Goal: Information Seeking & Learning: Learn about a topic

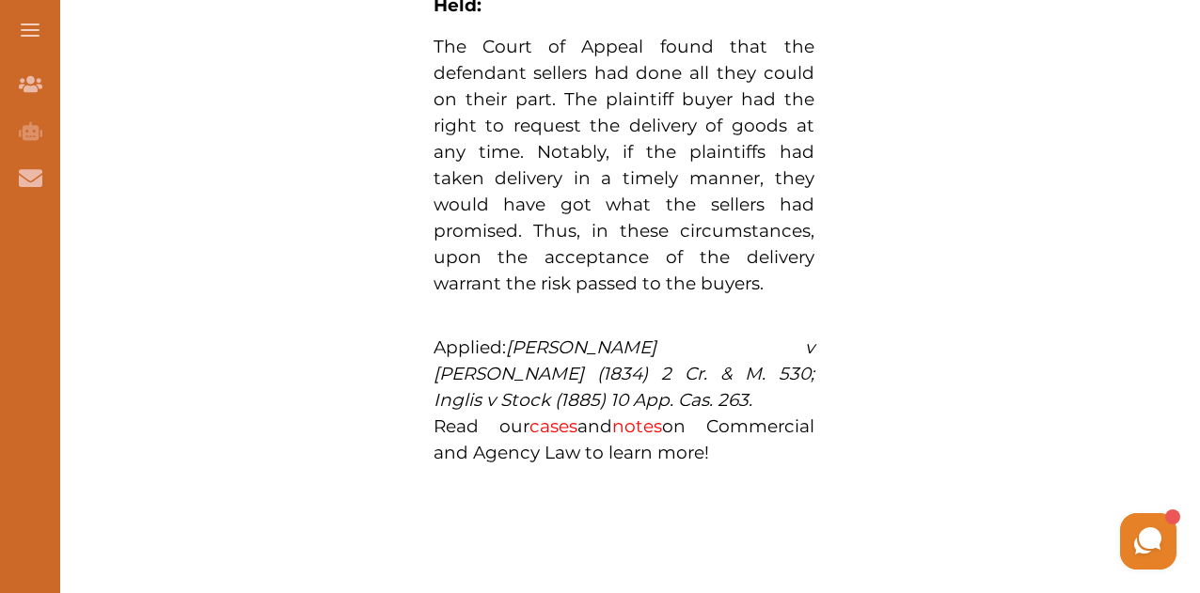
scroll to position [1566, 0]
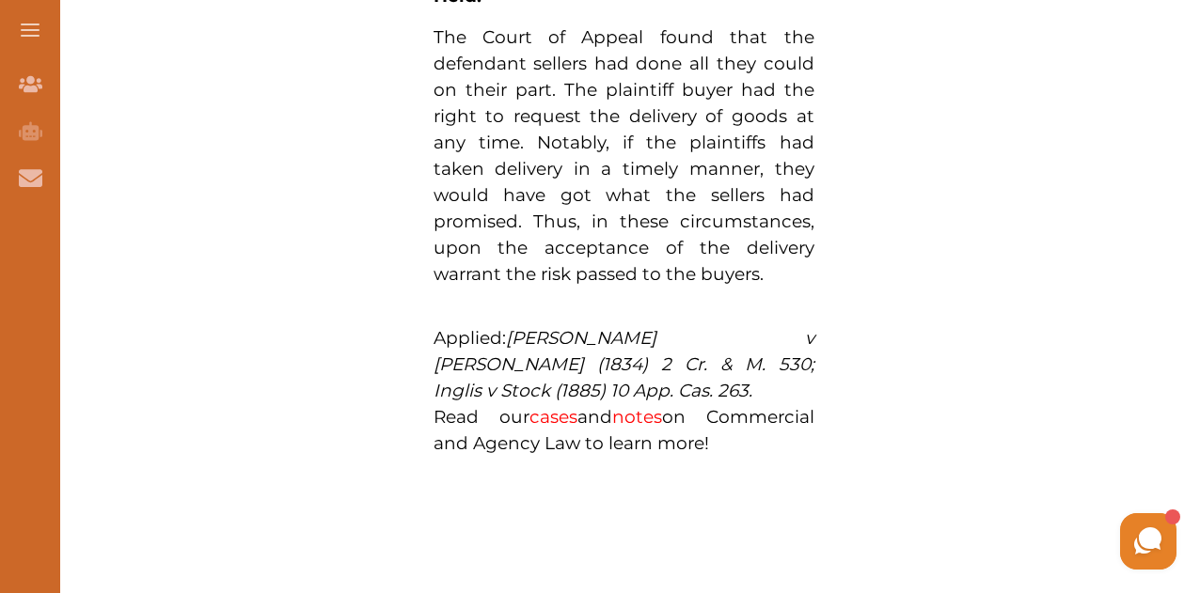
drag, startPoint x: 651, startPoint y: 285, endPoint x: 645, endPoint y: 160, distance: 125.2
click at [645, 160] on p "The Court of Appeal found that the defendant sellers had done all they could on…" at bounding box center [623, 155] width 381 height 263
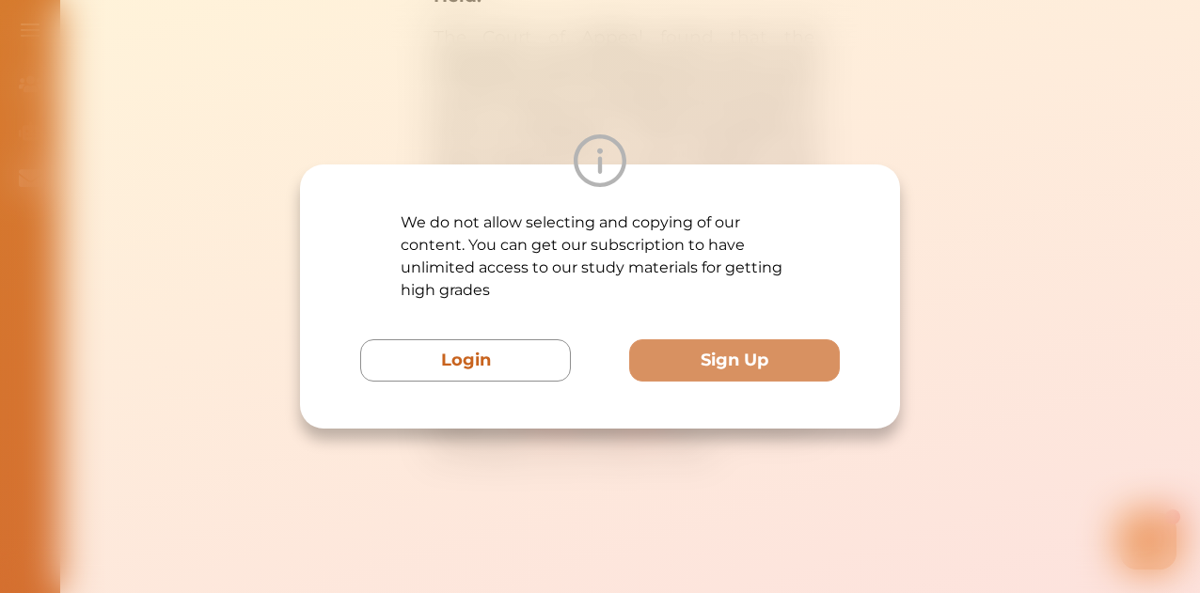
click at [508, 433] on div "We do not allow selecting and copying of our content. You can get our subscript…" at bounding box center [600, 296] width 1200 height 593
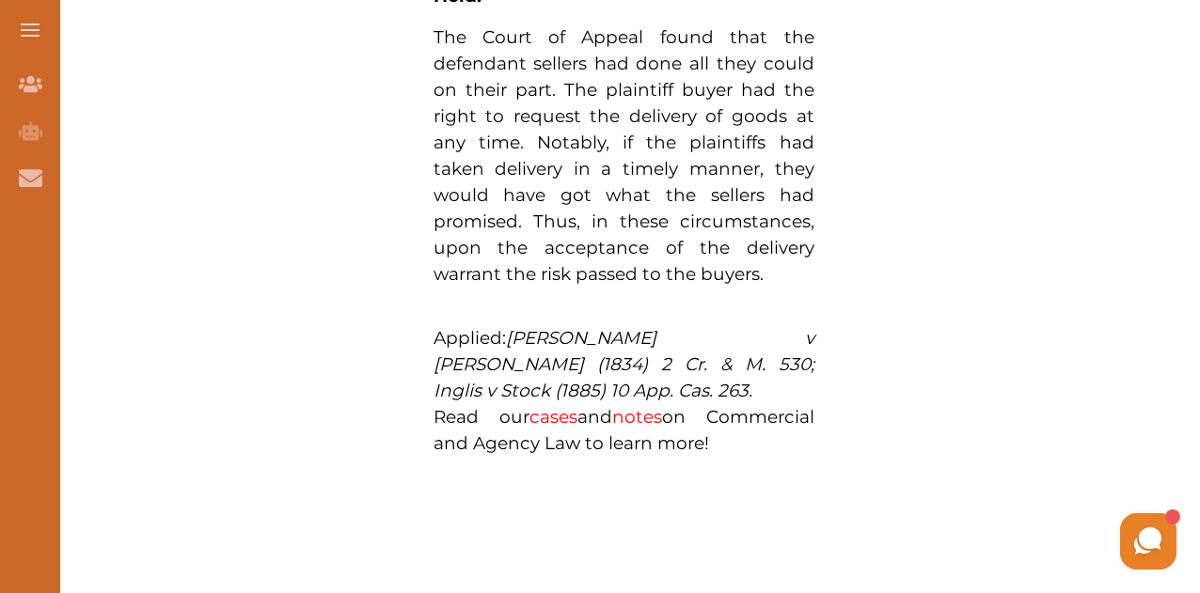
drag, startPoint x: 641, startPoint y: 282, endPoint x: 496, endPoint y: 189, distance: 172.9
click at [496, 189] on p "The Court of Appeal found that the defendant sellers had done all they could on…" at bounding box center [623, 155] width 381 height 263
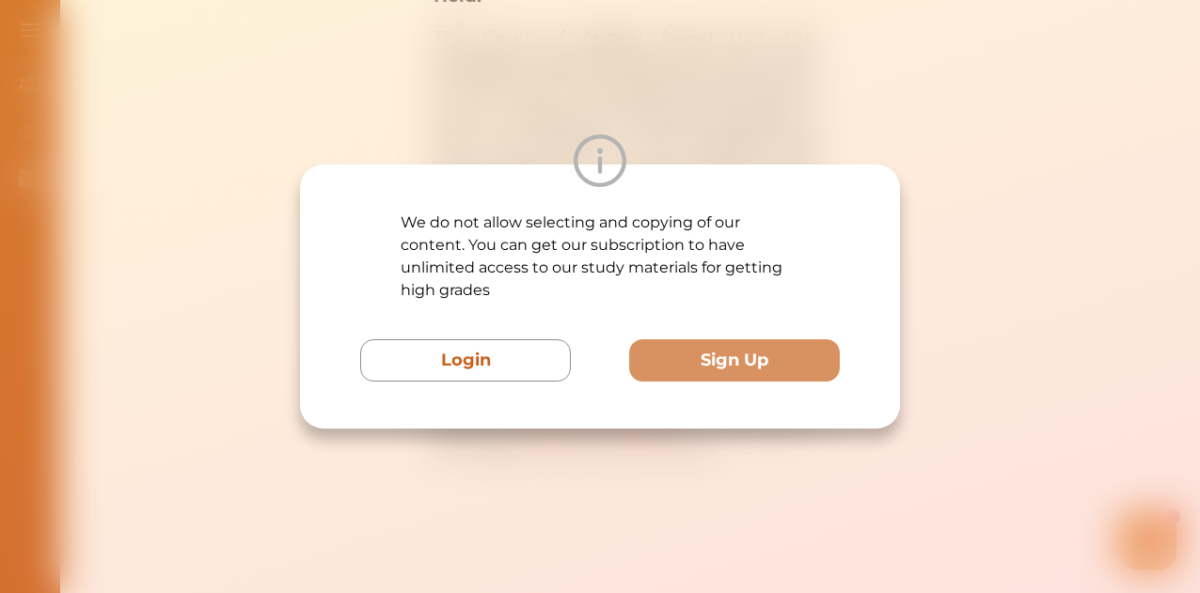
click at [517, 505] on div "We do not allow selecting and copying of our content. You can get our subscript…" at bounding box center [600, 296] width 1200 height 593
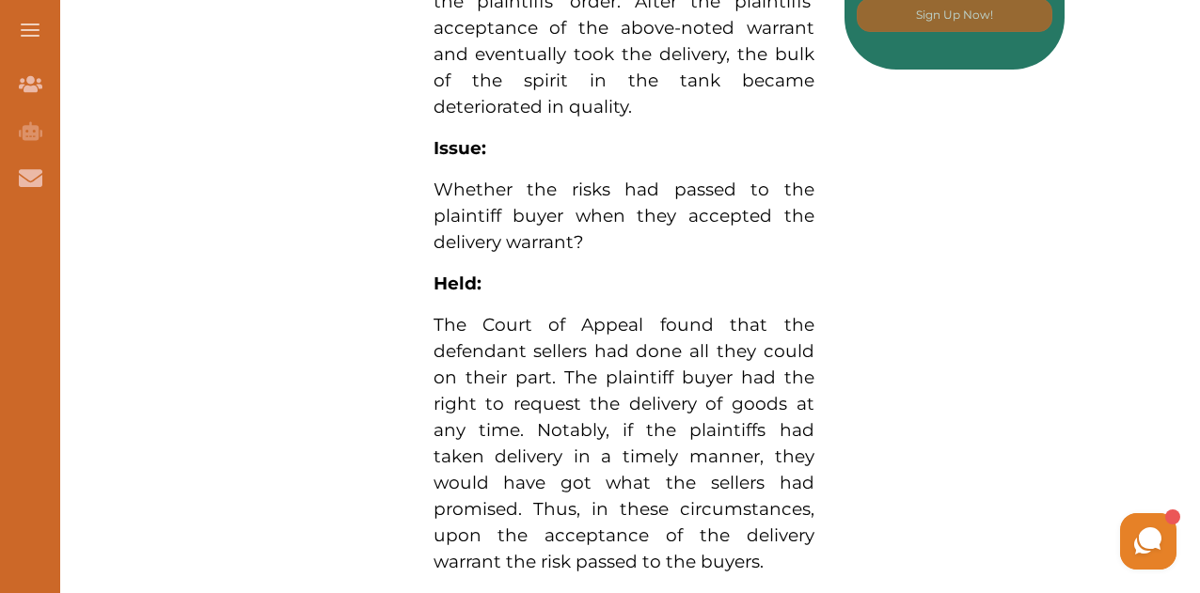
scroll to position [1410, 0]
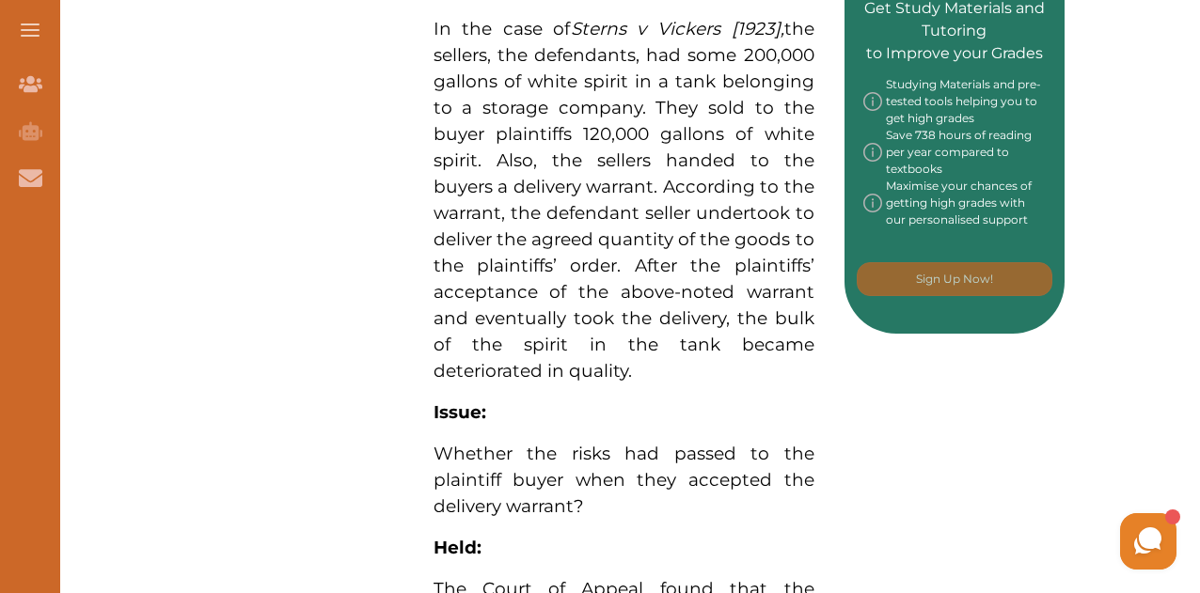
scroll to position [857, 0]
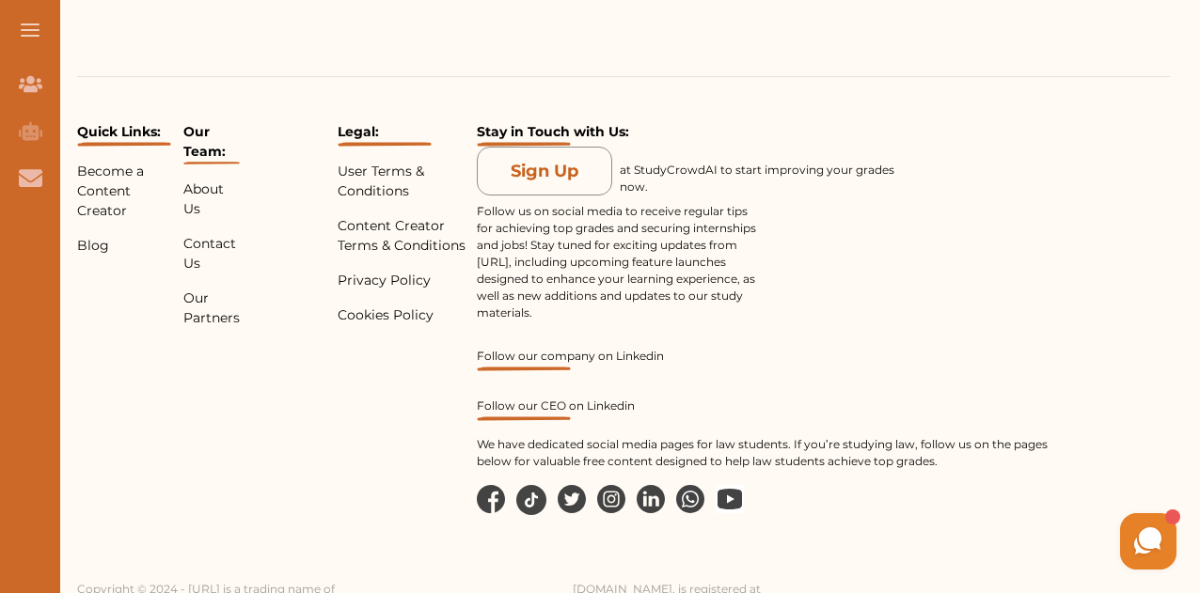
scroll to position [2745, 0]
